Goal: Task Accomplishment & Management: Manage account settings

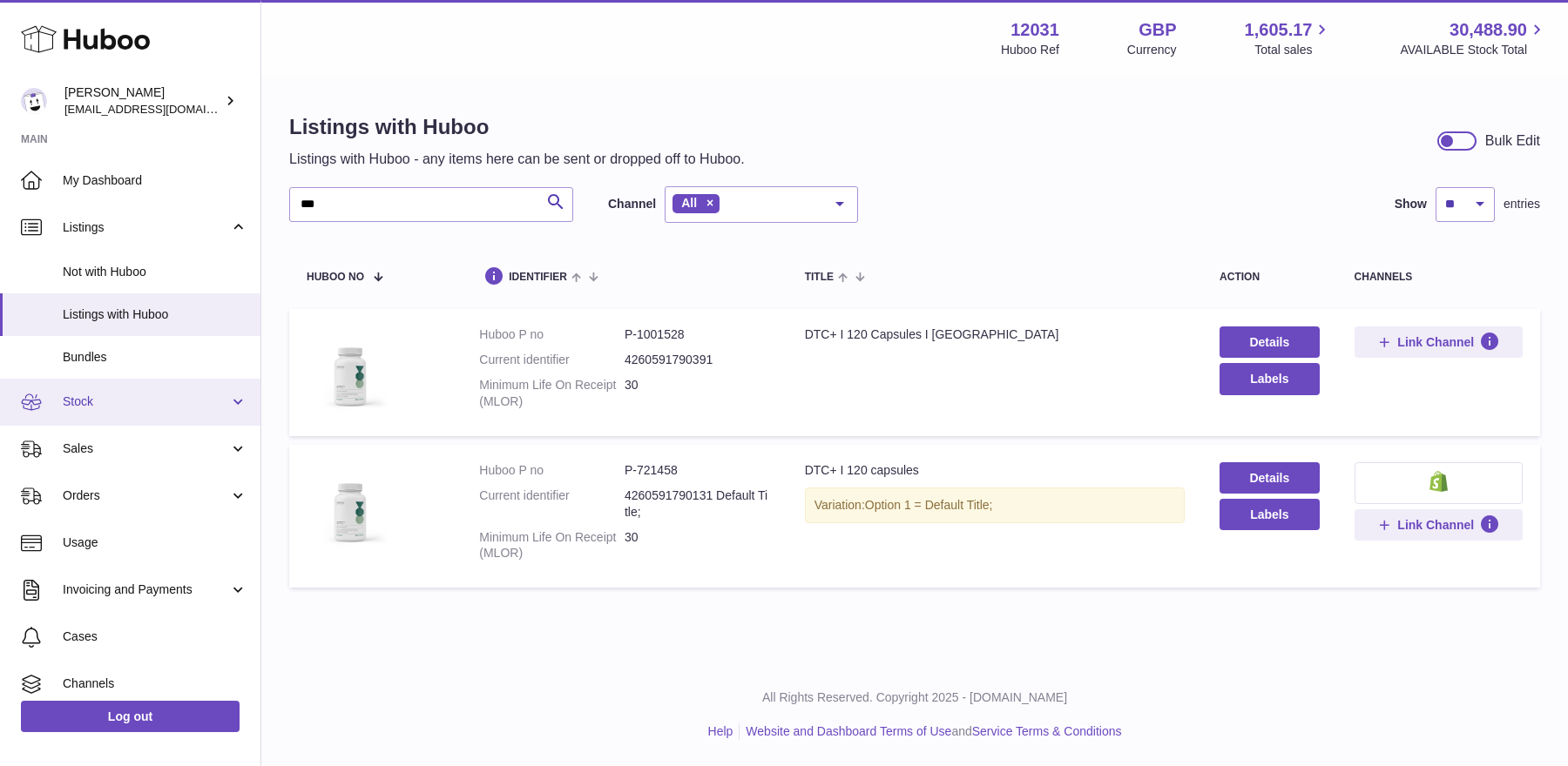
click at [99, 406] on span "Stock" at bounding box center [145, 402] width 166 height 17
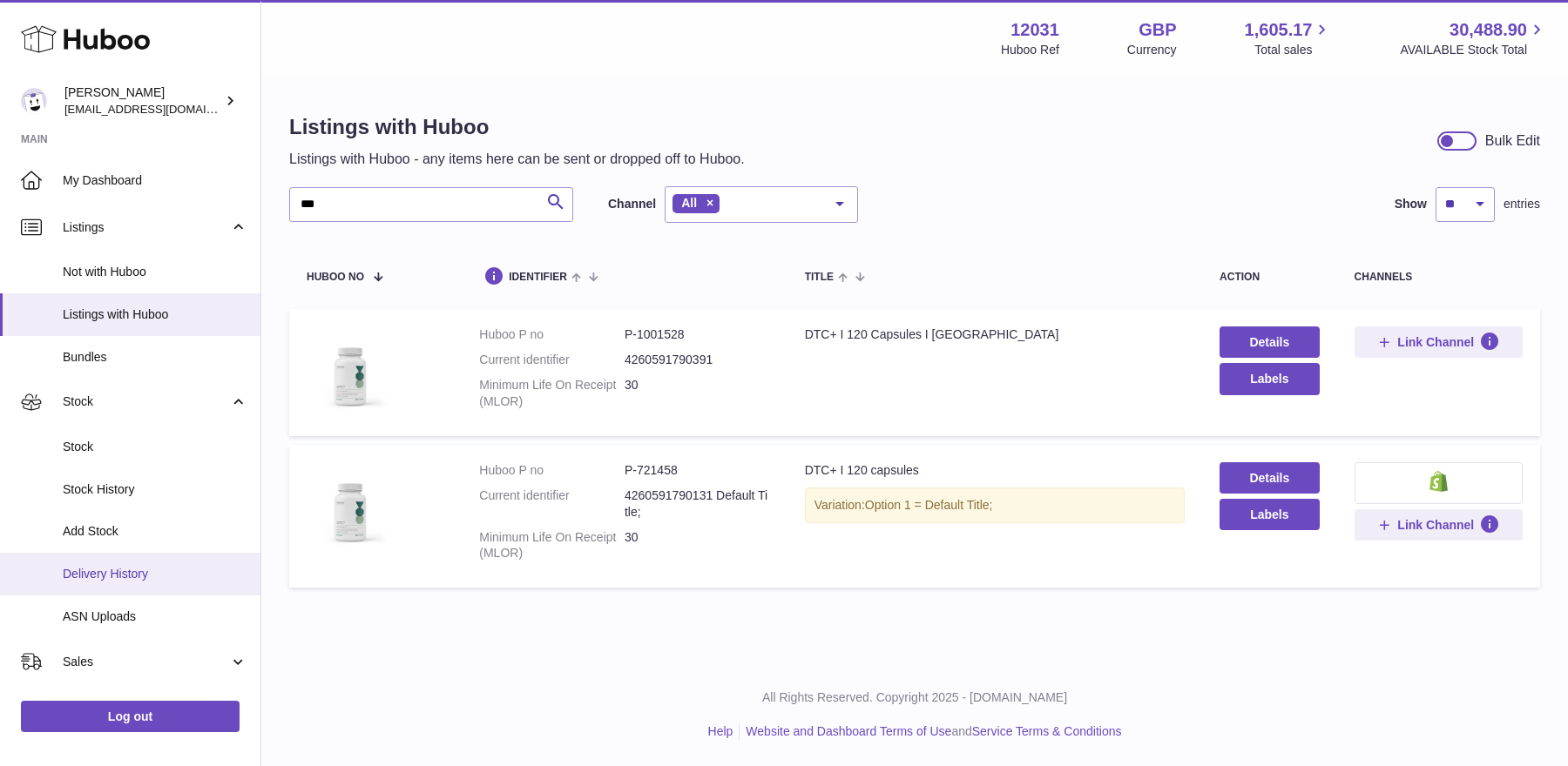
click at [105, 565] on link "Delivery History" at bounding box center [130, 574] width 260 height 42
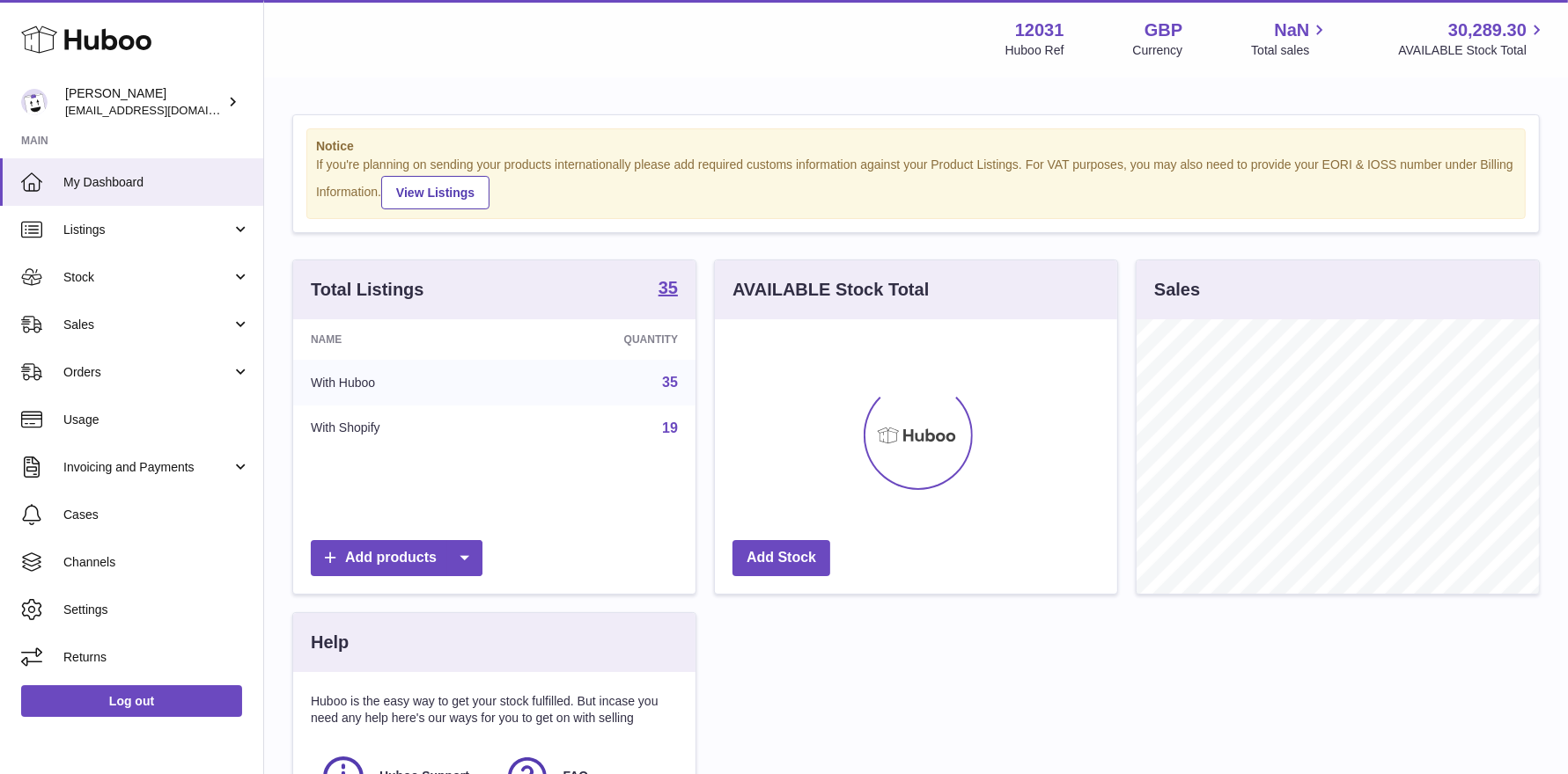
scroll to position [274, 402]
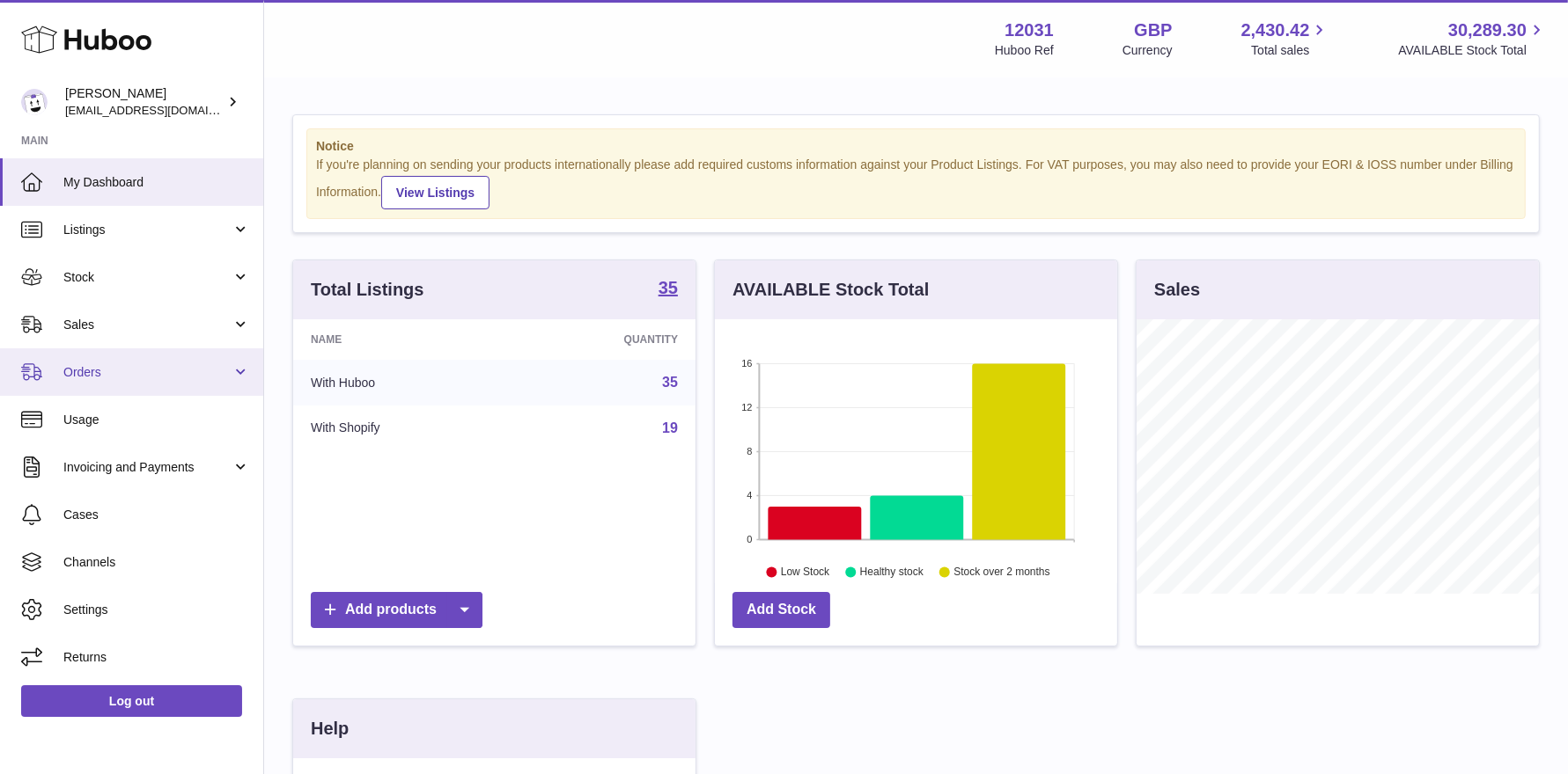
click at [106, 379] on span "Orders" at bounding box center [147, 373] width 168 height 17
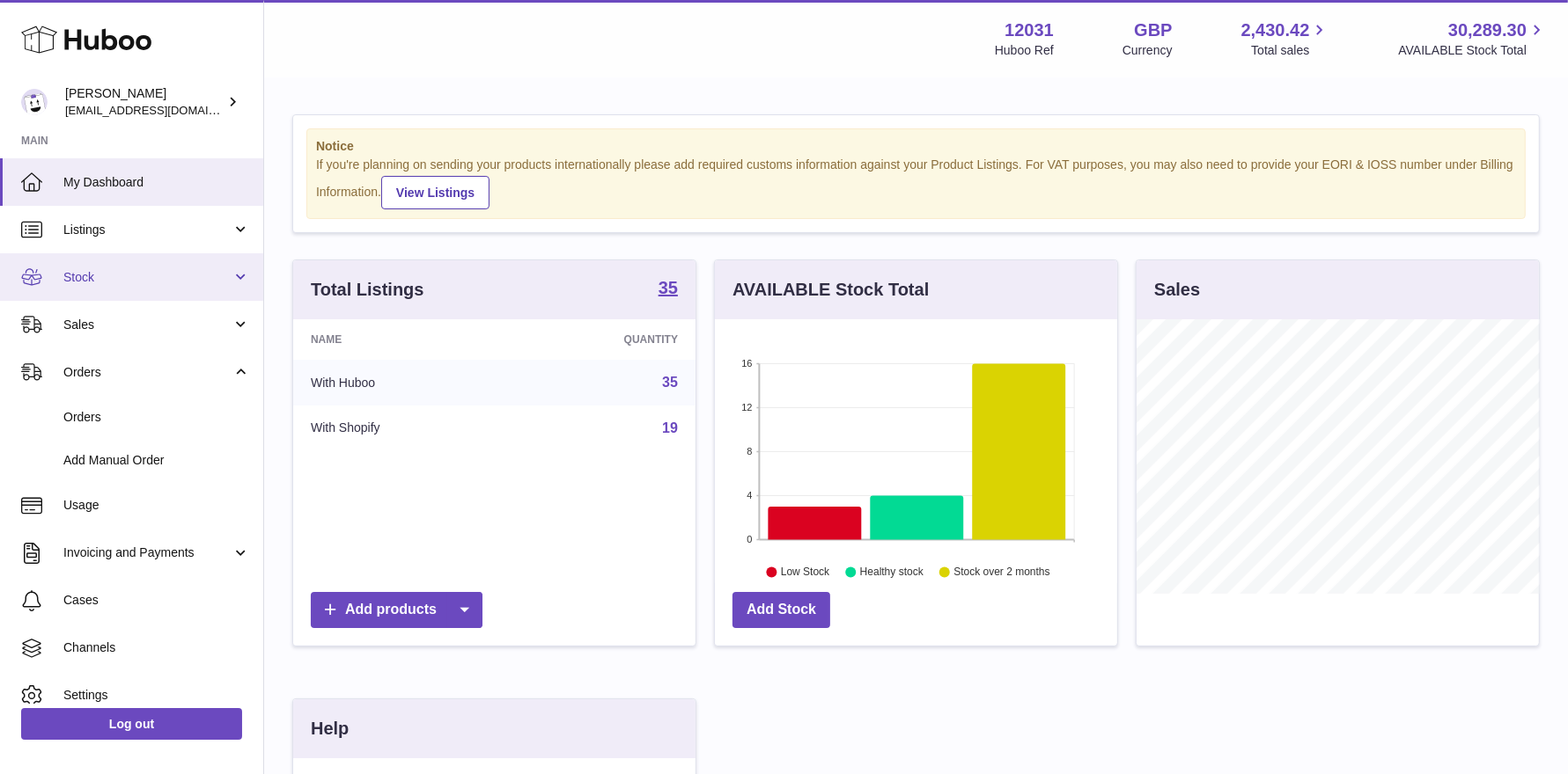
click at [106, 282] on span "Stock" at bounding box center [147, 278] width 168 height 17
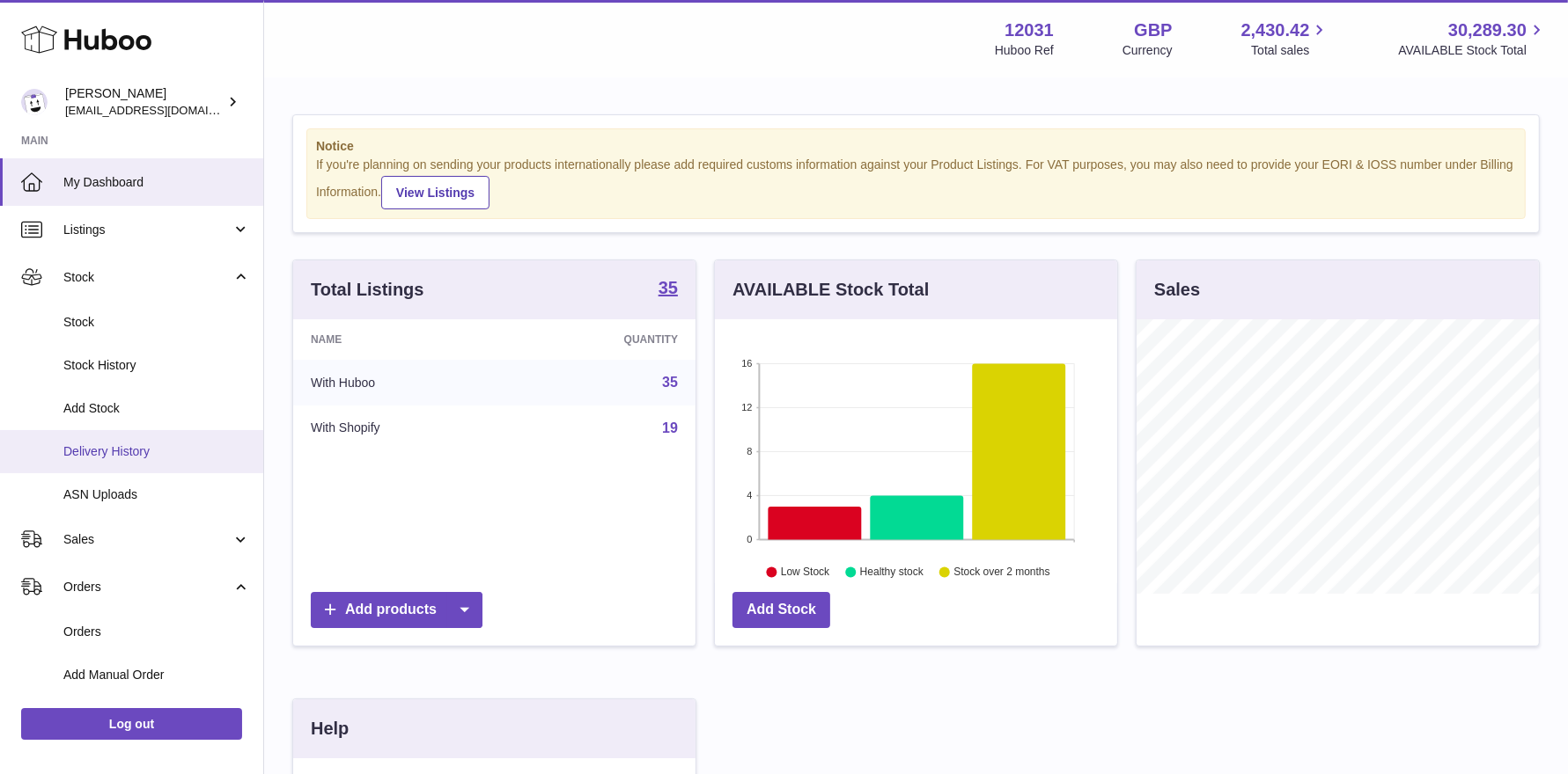
click at [131, 452] on span "Delivery History" at bounding box center [156, 452] width 187 height 17
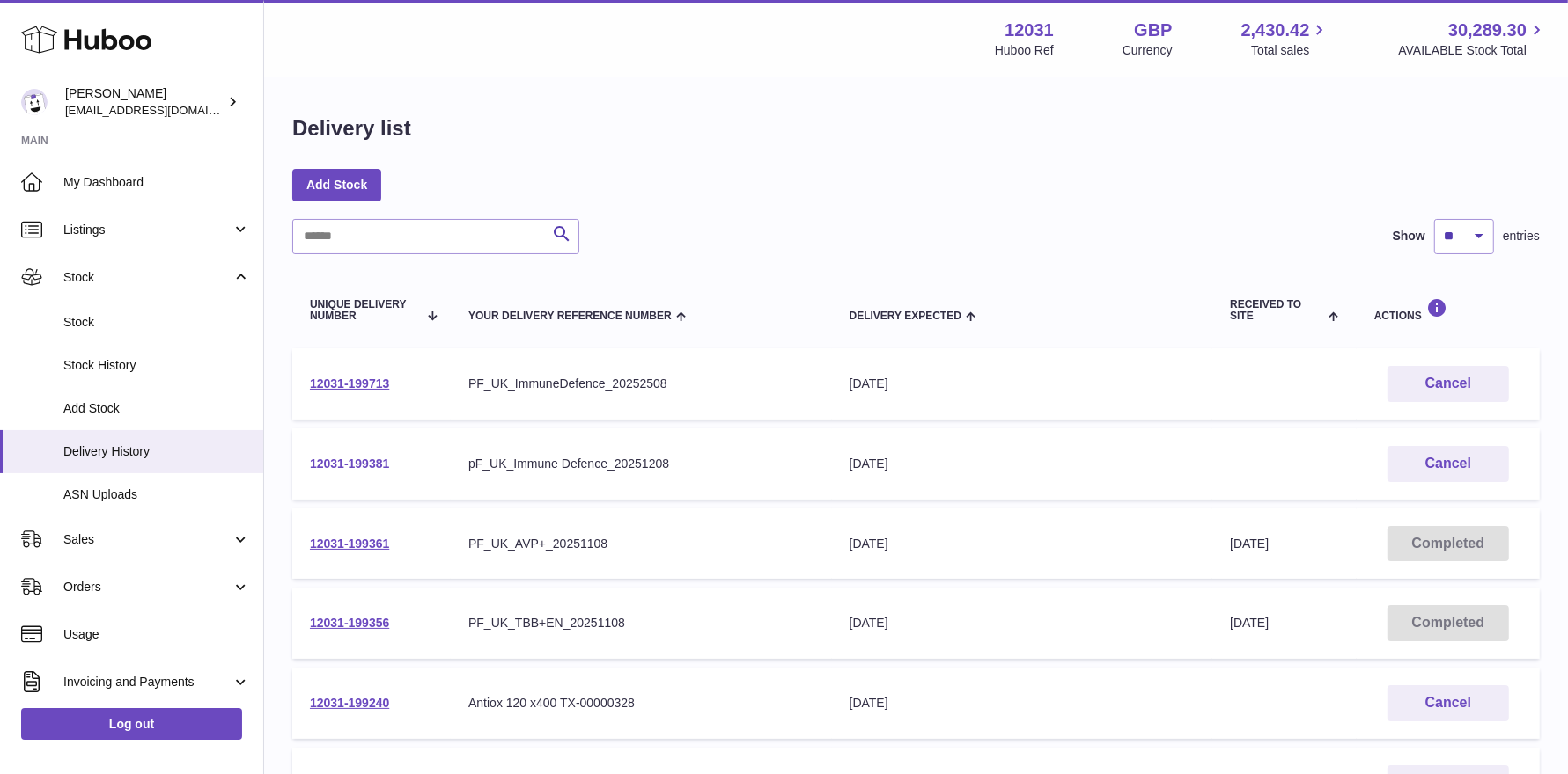
click at [351, 466] on link "12031-199381" at bounding box center [349, 464] width 79 height 14
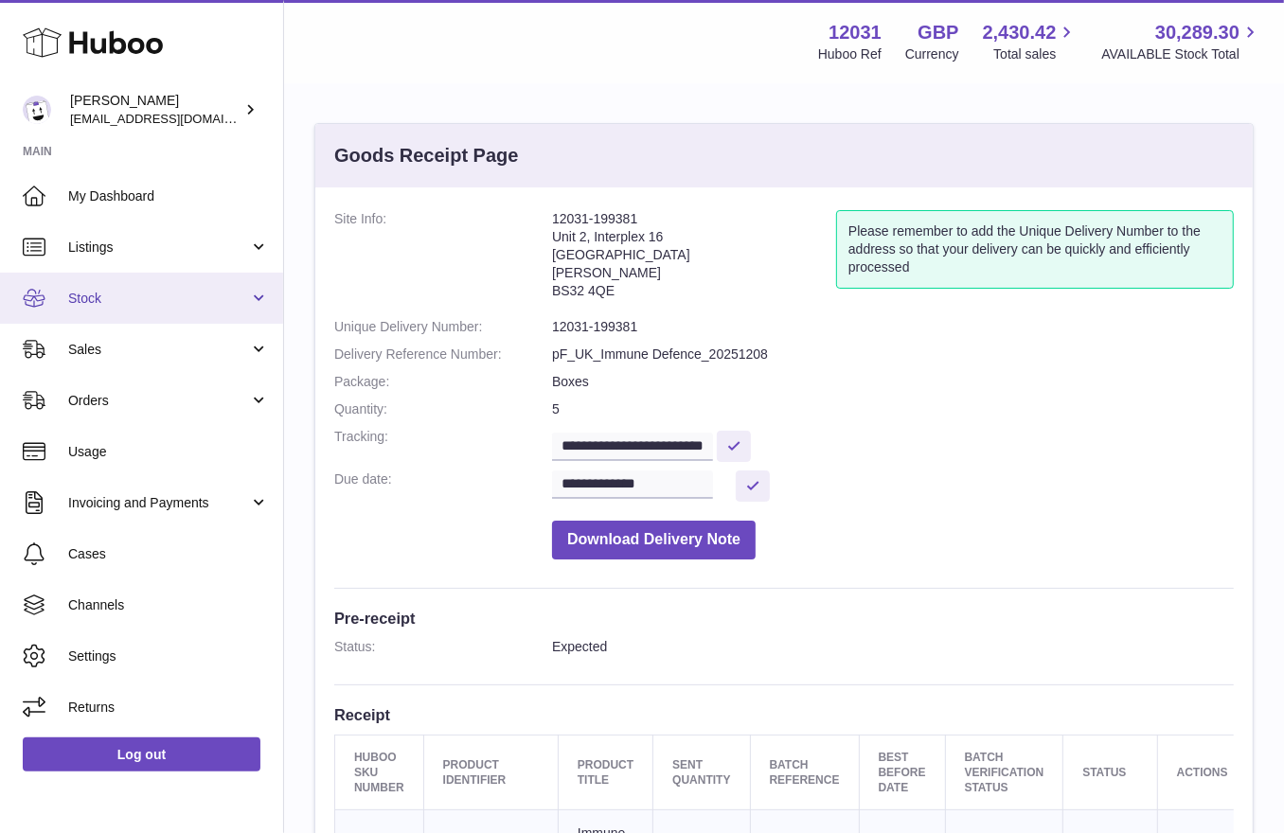
click at [108, 294] on span "Stock" at bounding box center [158, 299] width 181 height 18
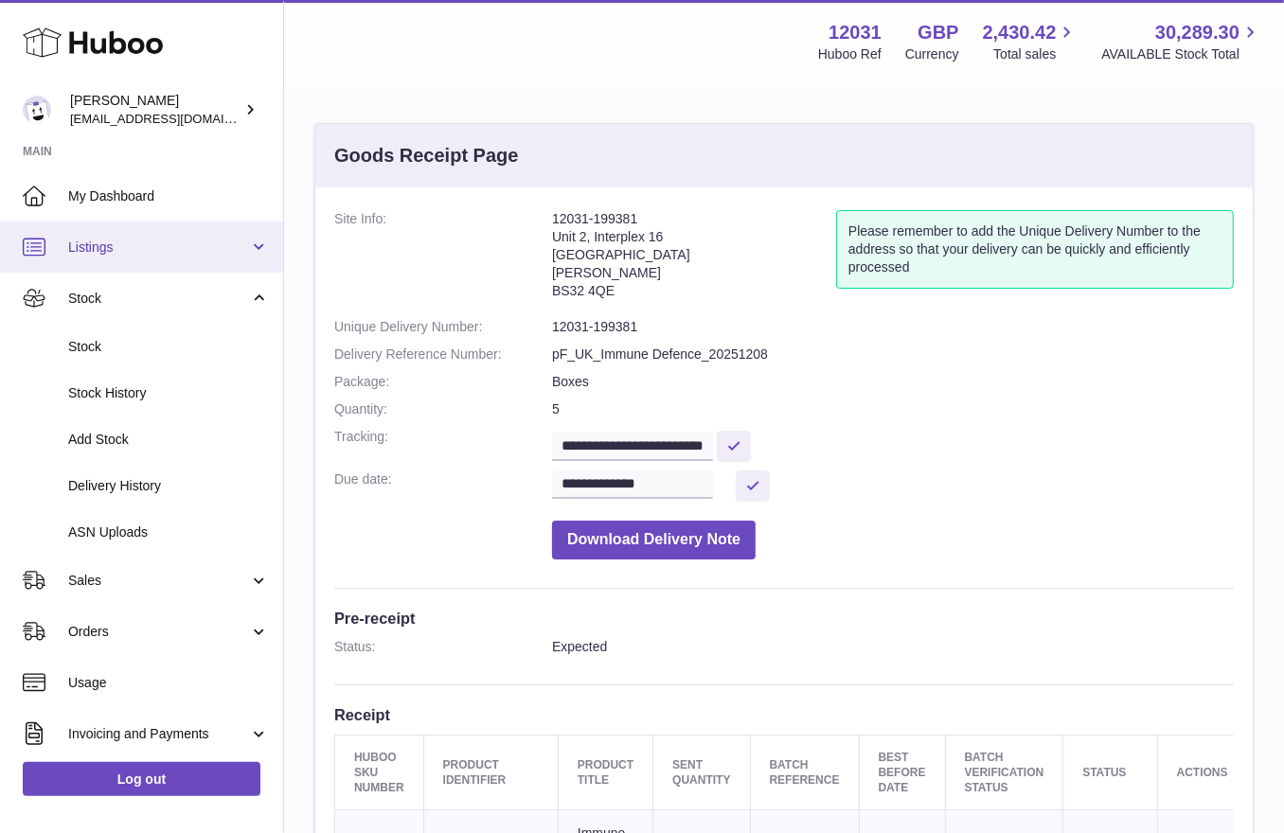
click at [105, 255] on span "Listings" at bounding box center [158, 248] width 181 height 18
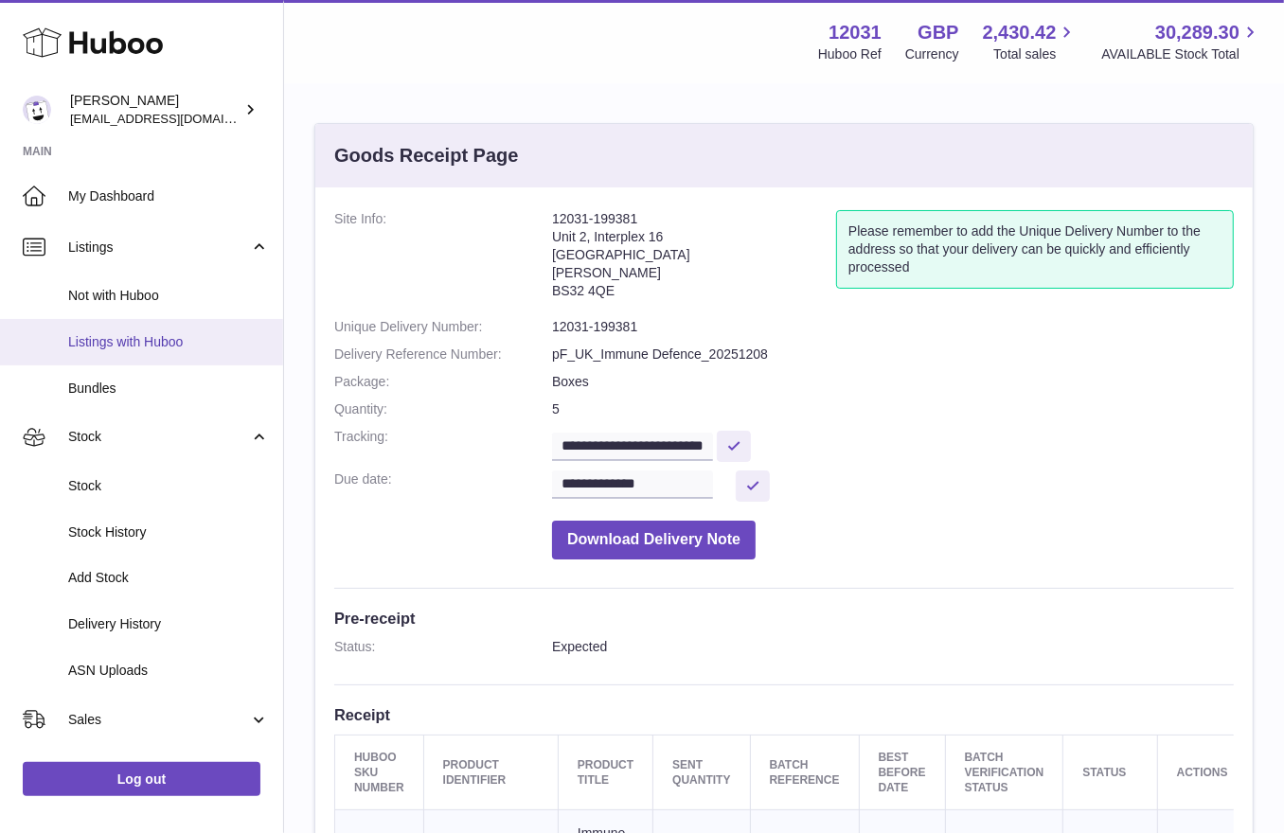
click at [87, 352] on link "Listings with Huboo" at bounding box center [141, 342] width 283 height 46
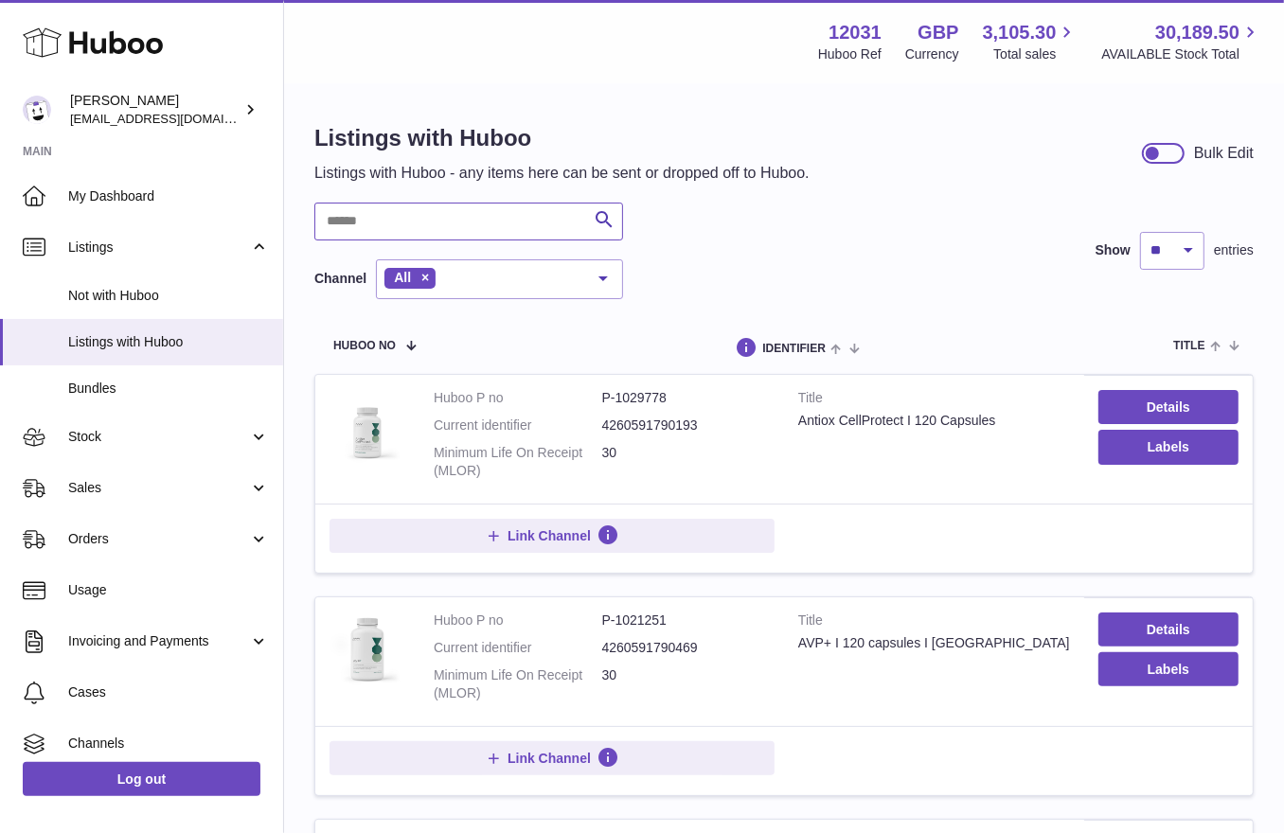
click at [444, 224] on input "text" at bounding box center [468, 222] width 309 height 38
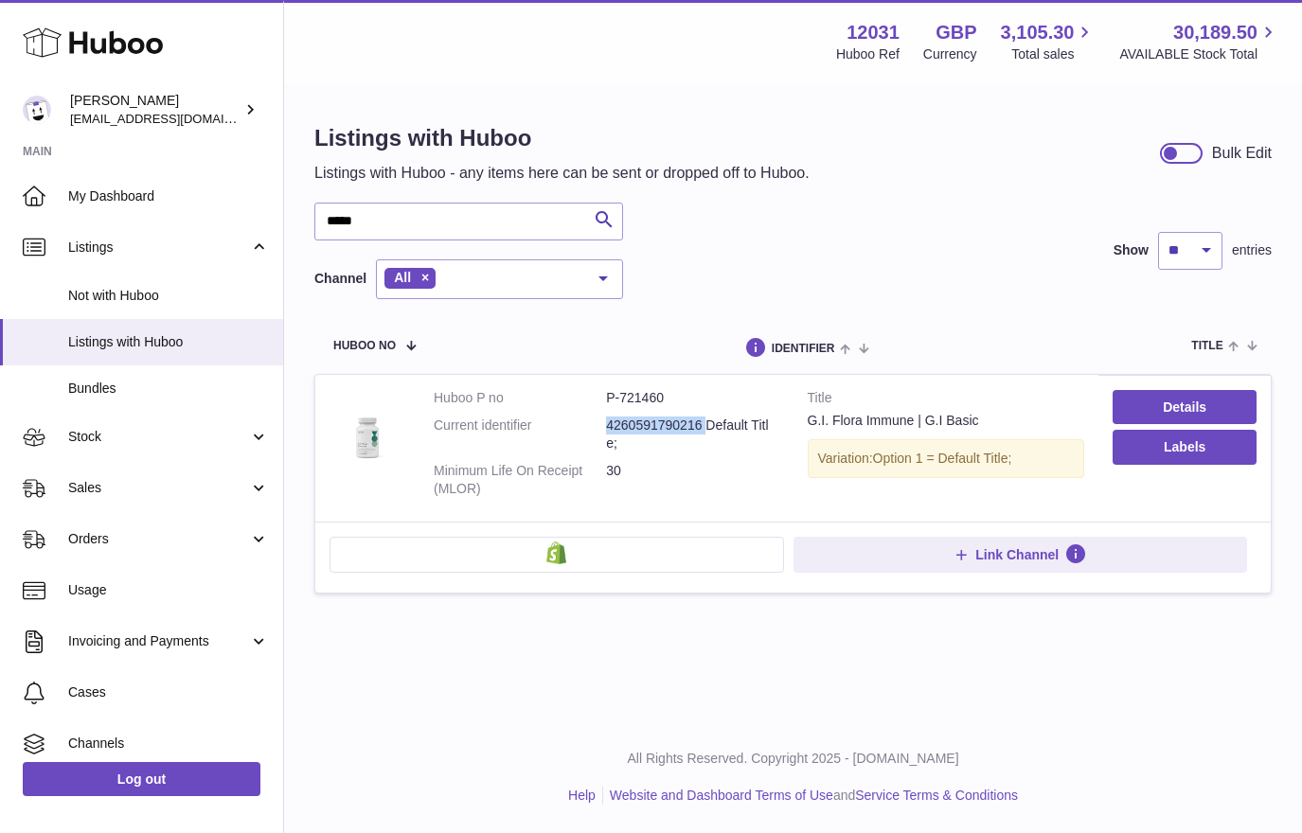
drag, startPoint x: 701, startPoint y: 425, endPoint x: 556, endPoint y: 418, distance: 145.1
click at [556, 418] on dl "Huboo P no P-721460 Current identifier 4260591790216 Default Title; Minimum Lif…" at bounding box center [607, 447] width 346 height 117
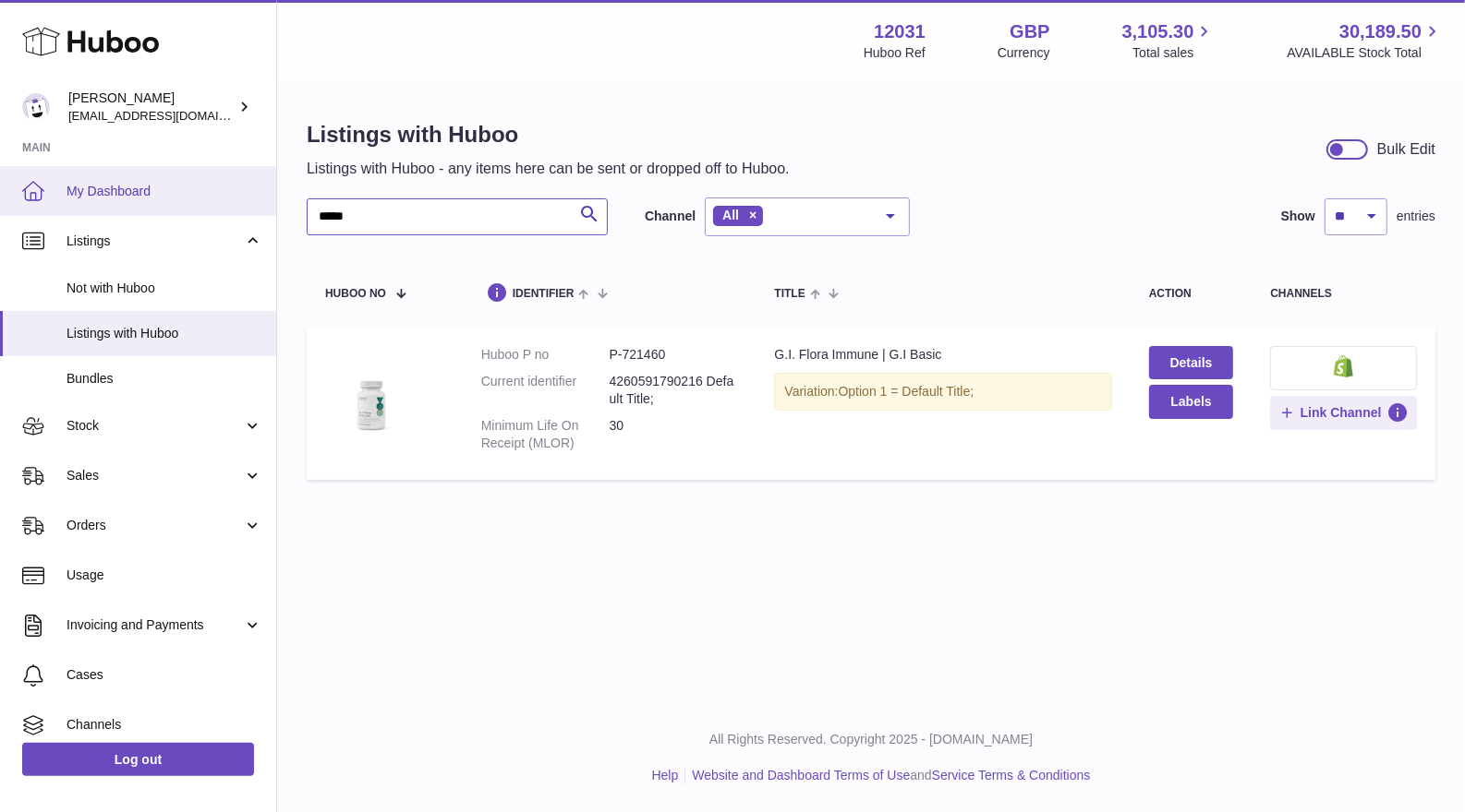
drag, startPoint x: 421, startPoint y: 226, endPoint x: 110, endPoint y: 201, distance: 312.0
click at [113, 201] on div "Huboo Fritzi Nicolaus admin@makewellforyou.com Main My Dashboard Listings Not w…" at bounding box center [732, 406] width 1465 height 812
type input "***"
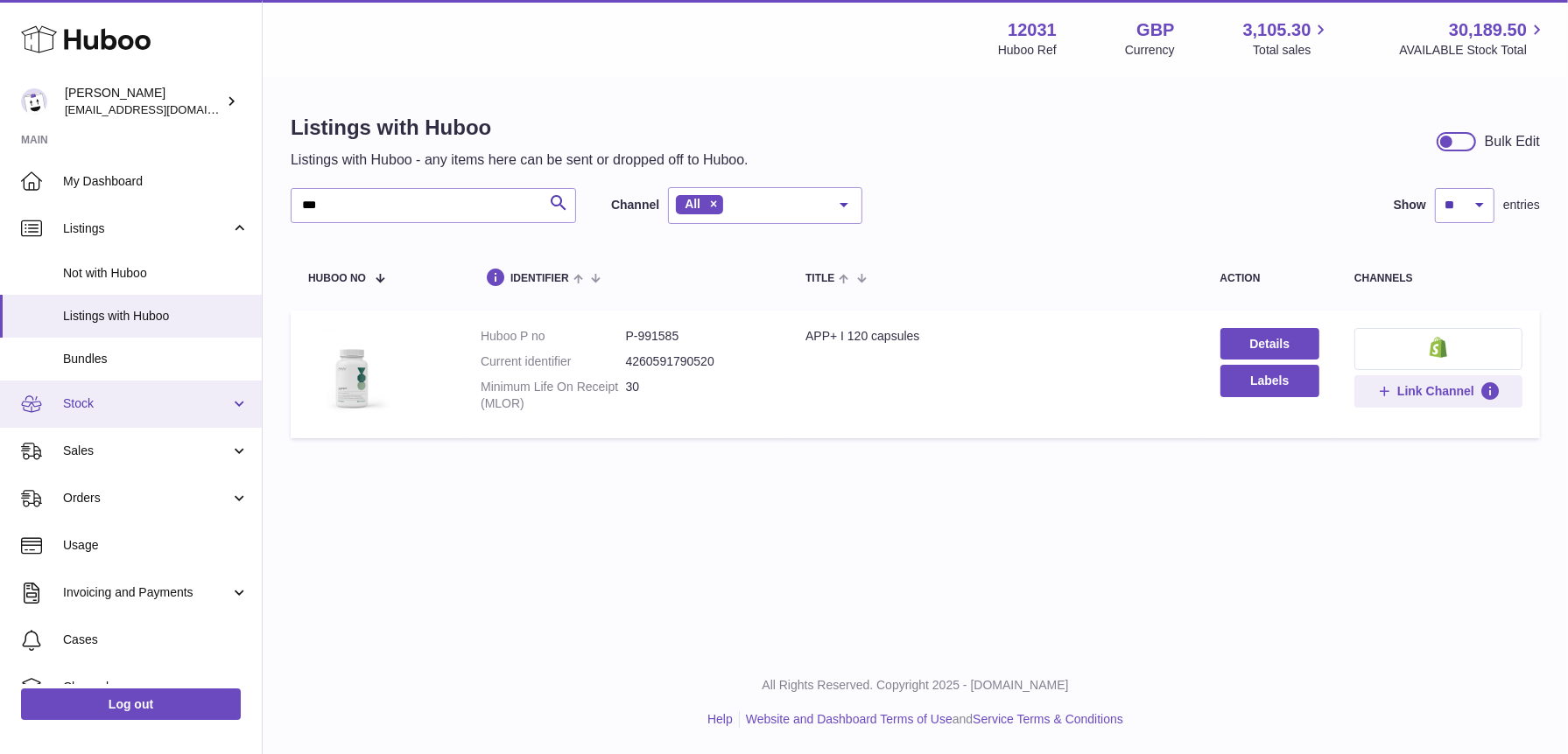
click at [103, 417] on link "Stock" at bounding box center [130, 404] width 262 height 47
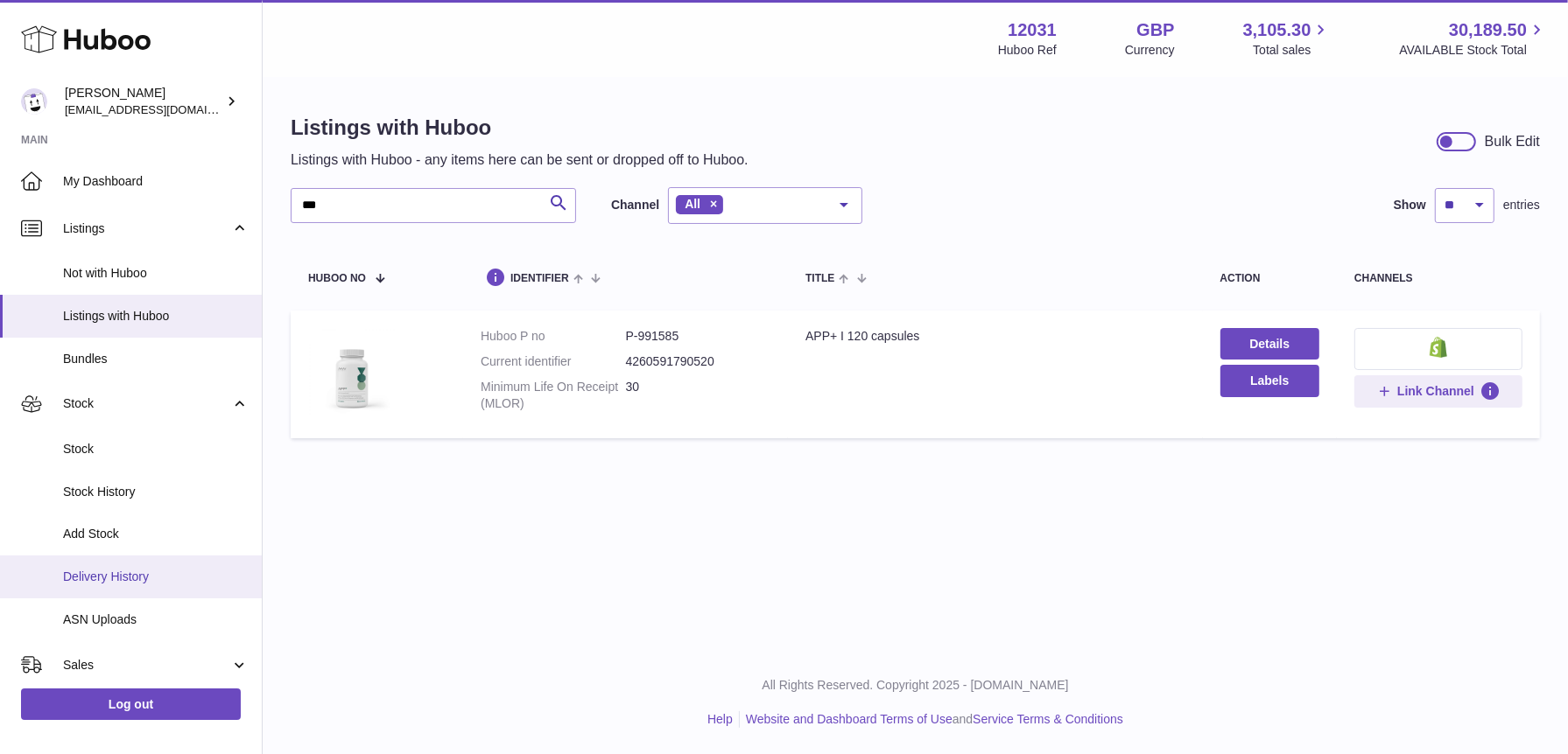
click at [94, 590] on link "Delivery History" at bounding box center [130, 577] width 262 height 43
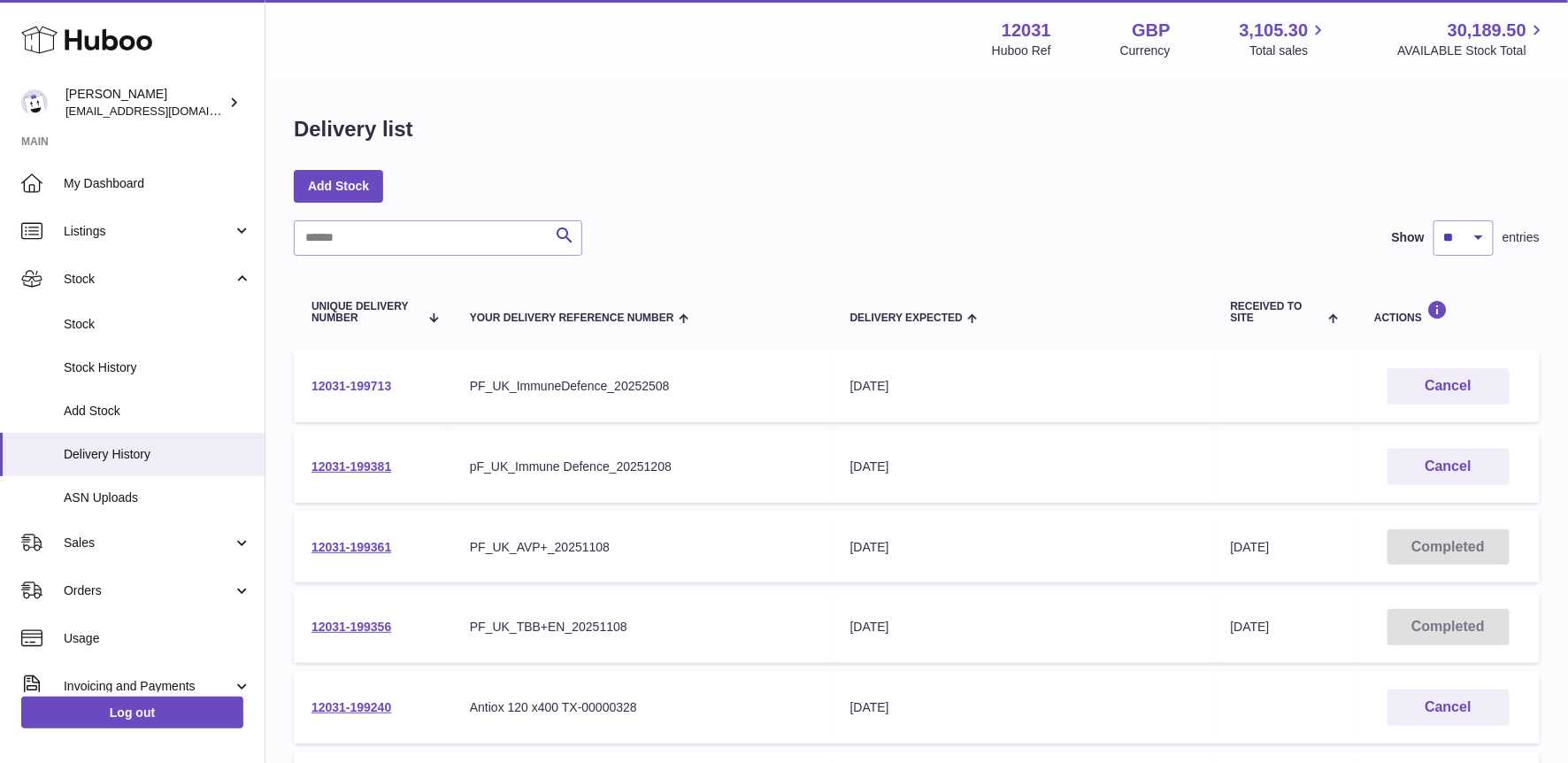
click at [376, 389] on link "12031-199713" at bounding box center [350, 385] width 79 height 14
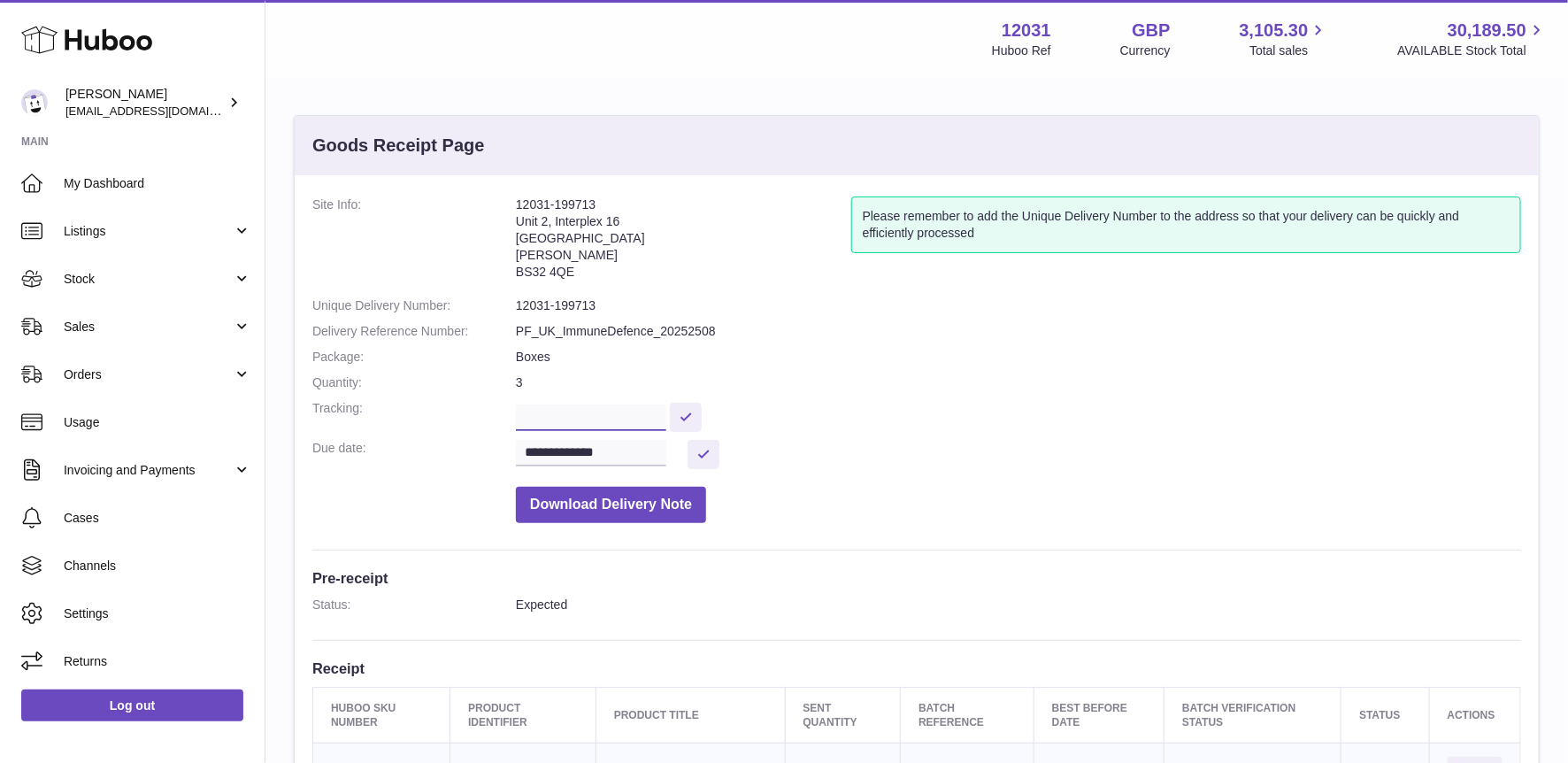
click at [543, 421] on input "text" at bounding box center [591, 418] width 150 height 26
paste input "**********"
type input "**********"
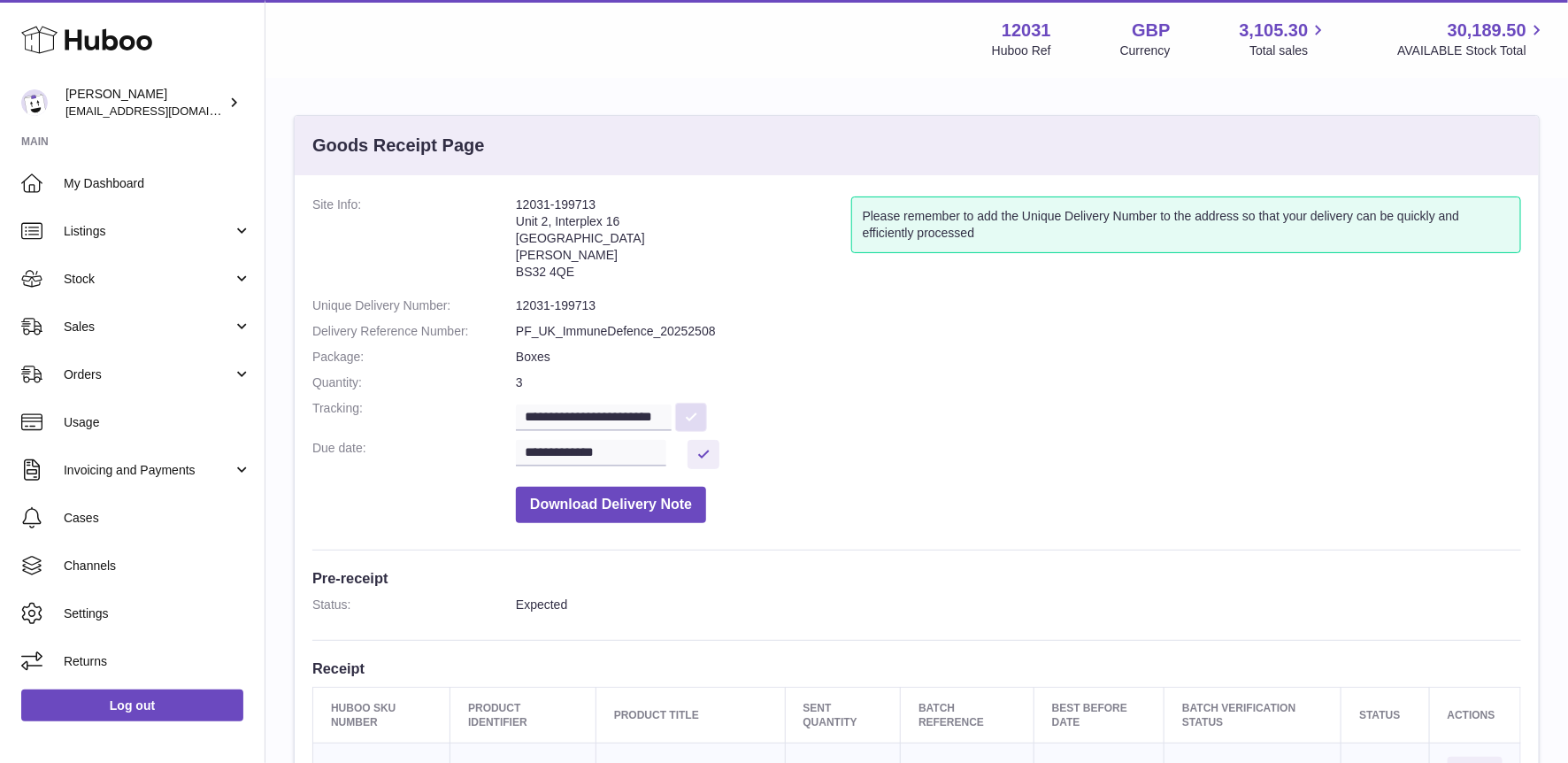
click at [688, 421] on button at bounding box center [691, 417] width 32 height 29
click at [171, 172] on link "My Dashboard" at bounding box center [132, 182] width 264 height 48
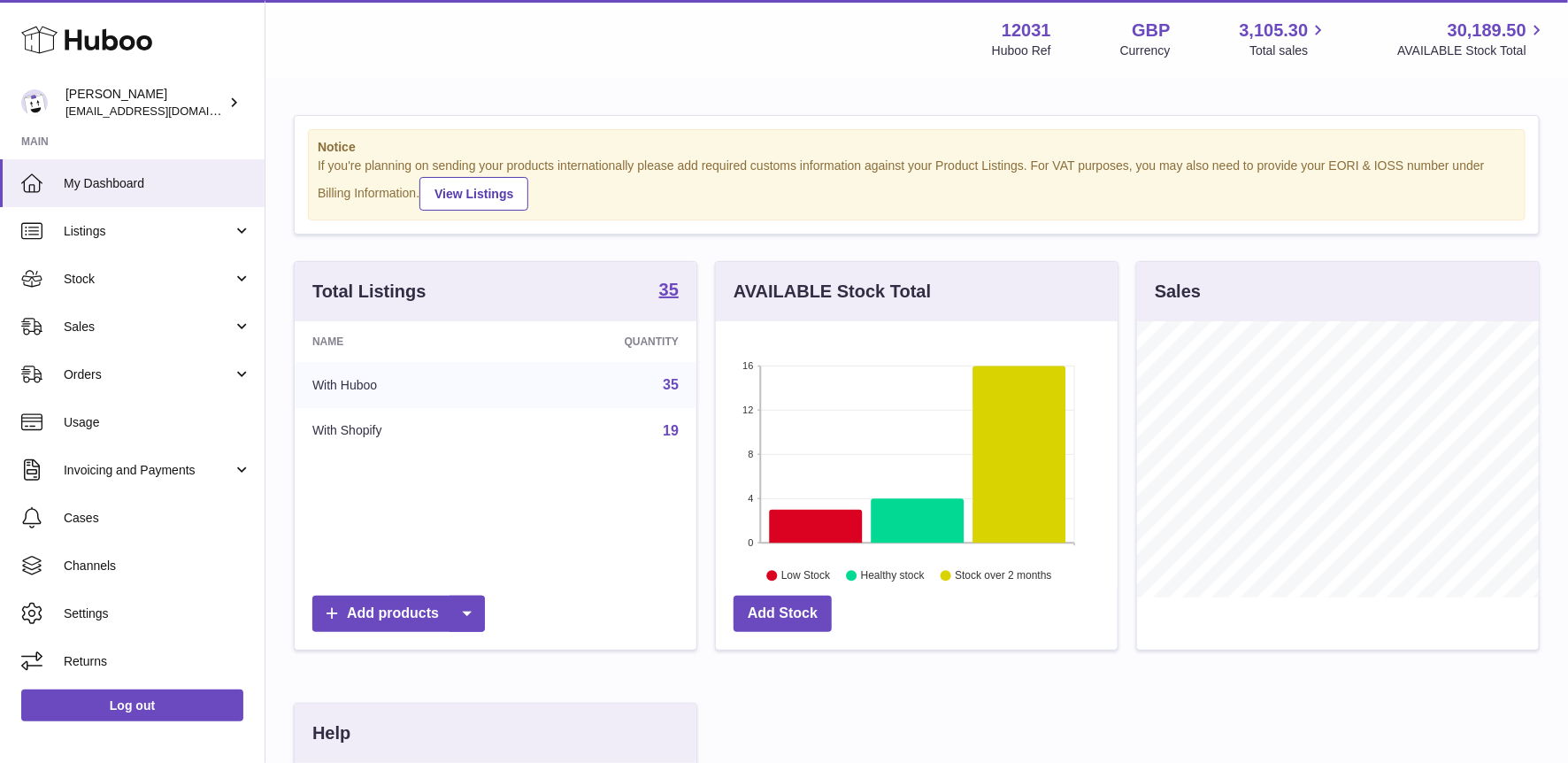
scroll to position [276, 403]
click at [135, 283] on span "Stock" at bounding box center [148, 280] width 169 height 17
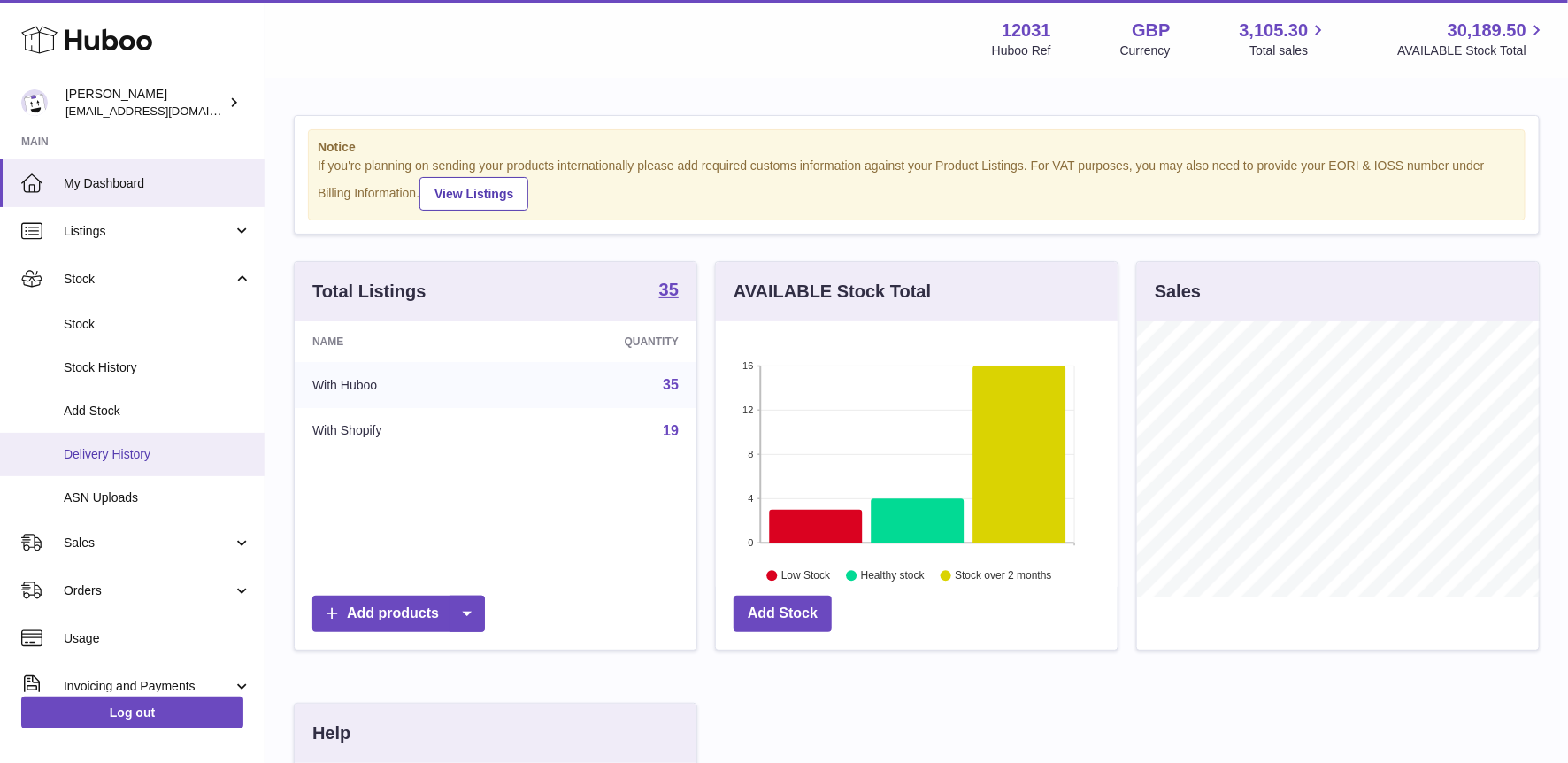
click at [131, 465] on link "Delivery History" at bounding box center [132, 454] width 264 height 43
